Goal: Task Accomplishment & Management: Complete application form

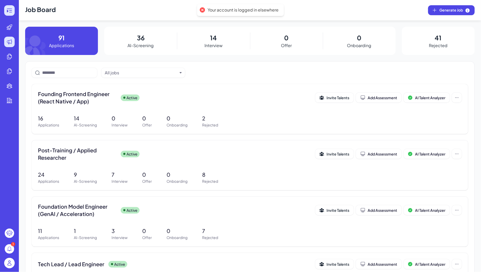
click at [8, 12] on icon at bounding box center [9, 10] width 6 height 6
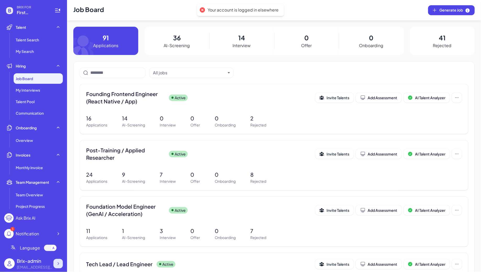
click at [60, 264] on icon at bounding box center [58, 263] width 5 height 5
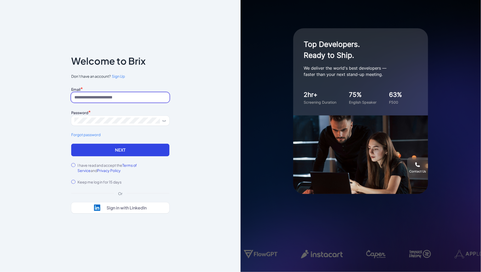
type input "**********"
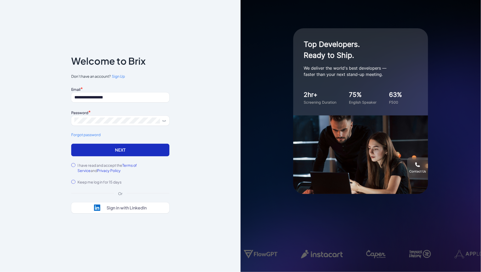
click at [106, 150] on button "Next" at bounding box center [120, 150] width 98 height 13
